Goal: Find specific page/section

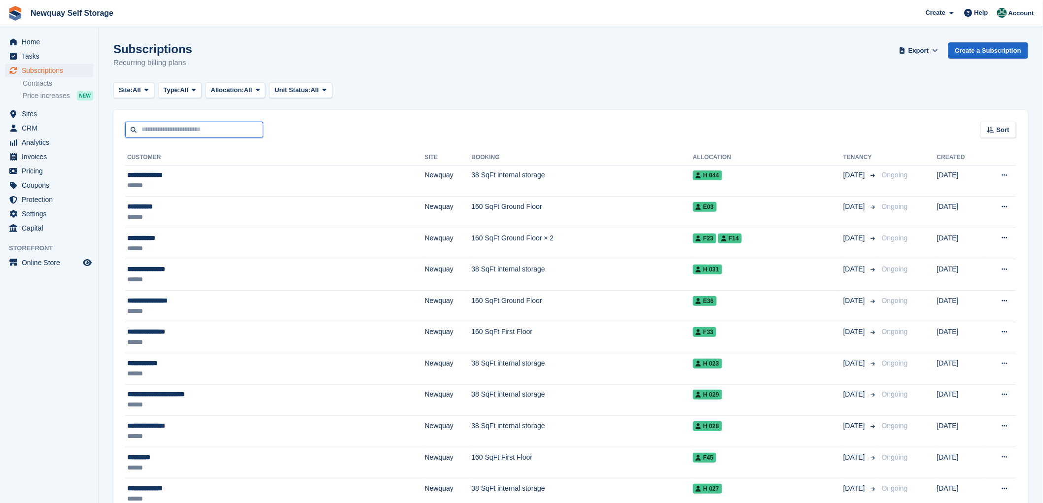
click at [166, 125] on input "text" at bounding box center [194, 130] width 138 height 16
click at [28, 110] on span "Sites" at bounding box center [51, 114] width 59 height 14
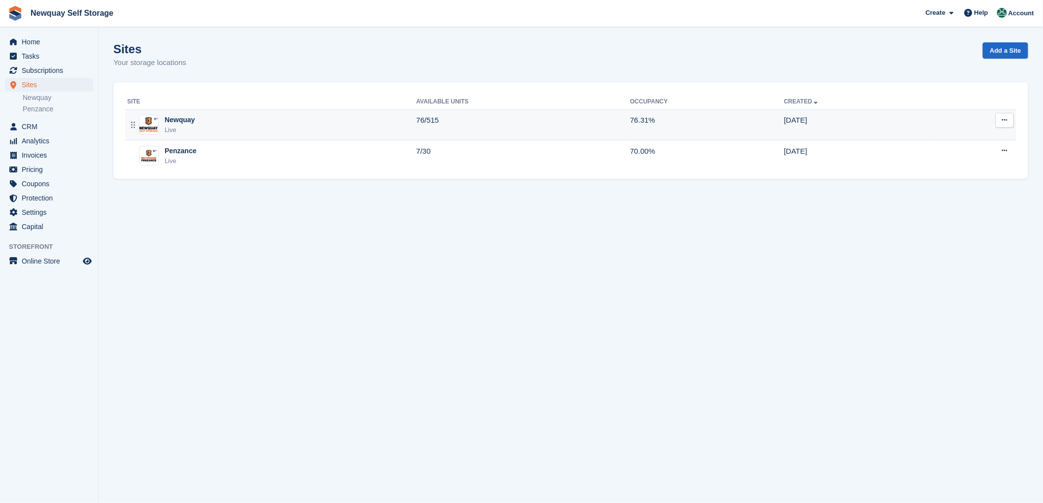
click at [179, 119] on div "Newquay" at bounding box center [180, 120] width 30 height 10
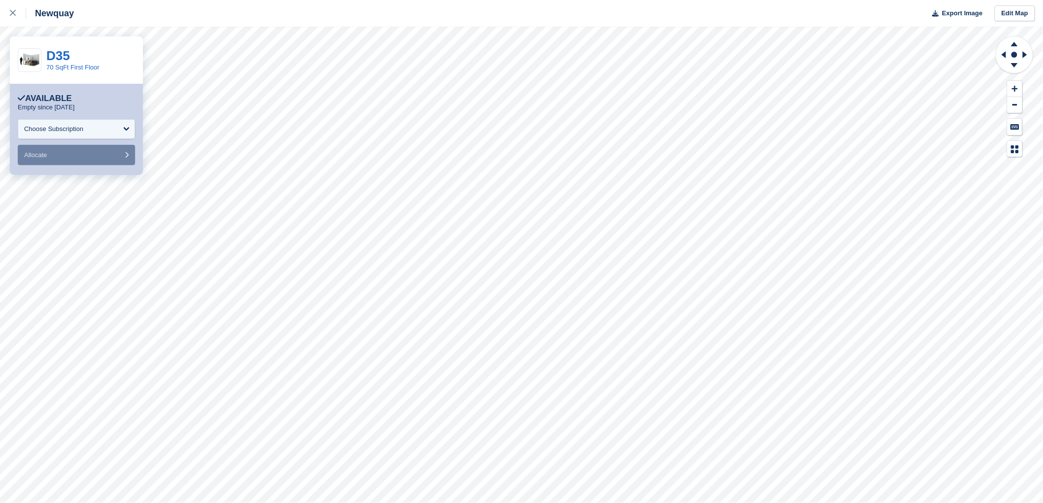
click at [475, 12] on div "**********" at bounding box center [521, 251] width 1043 height 503
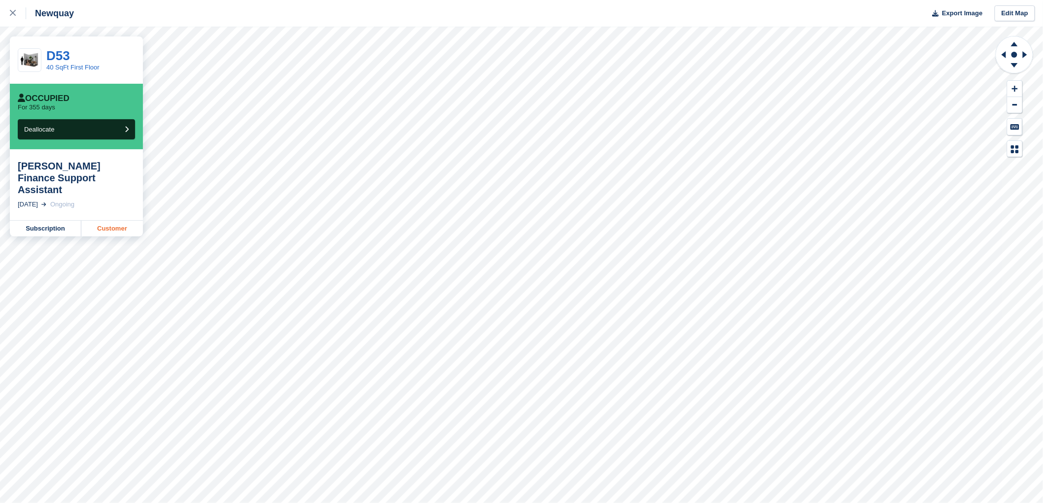
click at [113, 221] on link "Customer" at bounding box center [112, 229] width 62 height 16
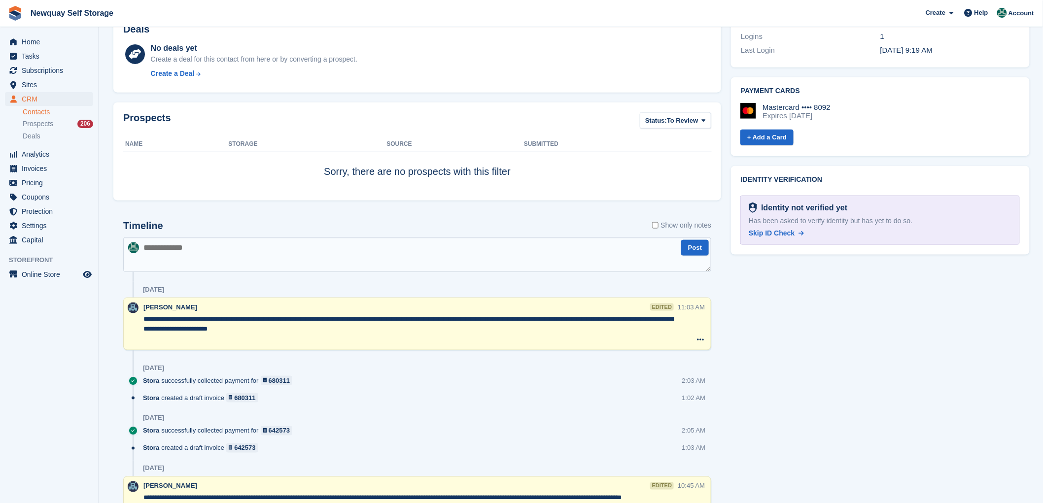
scroll to position [438, 0]
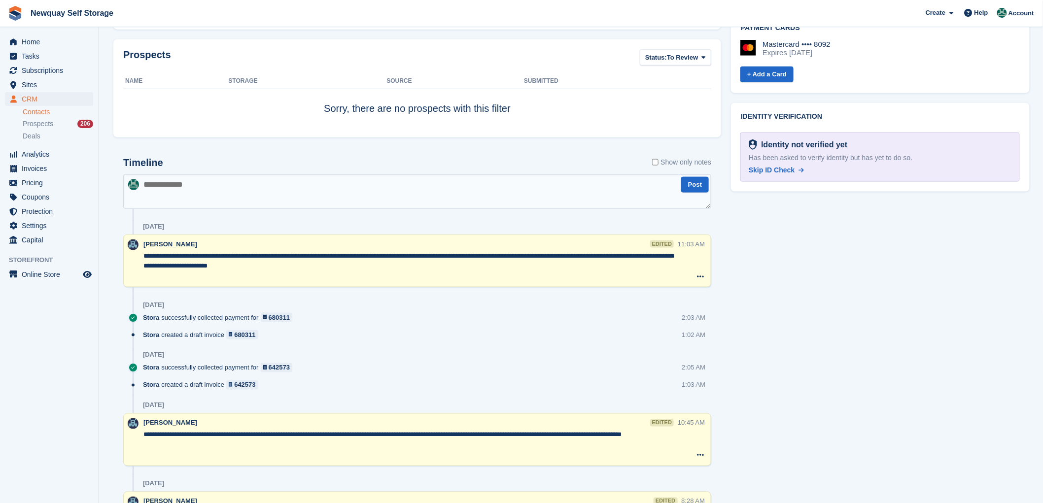
click at [174, 191] on textarea at bounding box center [417, 191] width 588 height 34
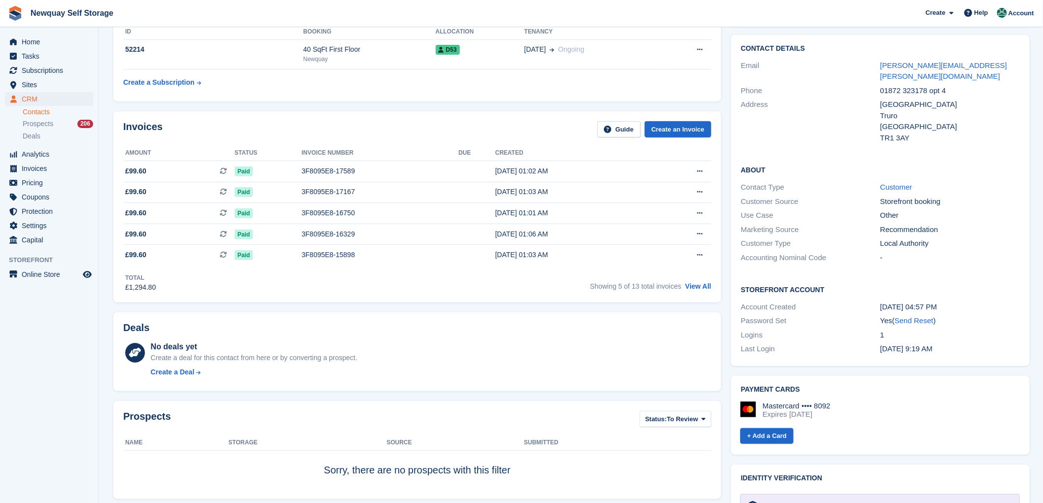
scroll to position [0, 0]
